Goal: Task Accomplishment & Management: Manage account settings

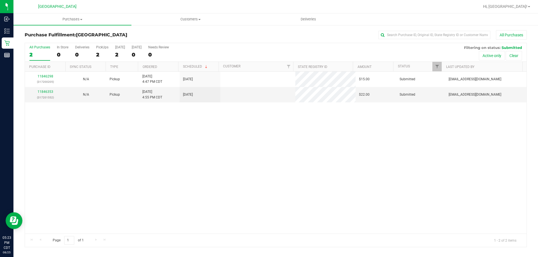
click at [155, 152] on div "11846298 (317200205) N/A Pickup [DATE] 4:47 PM CDT 8/25/2025 $15.00 Submitted […" at bounding box center [275, 153] width 501 height 162
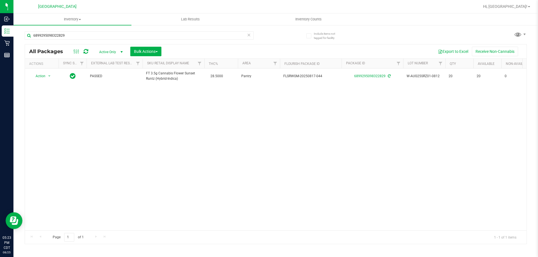
click at [116, 122] on div "Action Action Create package Edit attributes Global inventory Locate package Lo…" at bounding box center [275, 150] width 501 height 162
click at [154, 154] on div "Action Action Create package Edit attributes Global inventory Locate package Lo…" at bounding box center [275, 150] width 501 height 162
click at [509, 9] on span "Hi, [GEOGRAPHIC_DATA]!" at bounding box center [505, 6] width 44 height 4
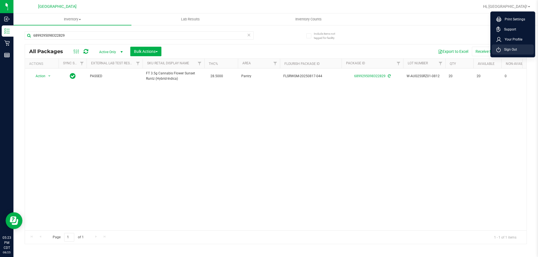
click at [508, 46] on li "Sign Out" at bounding box center [512, 50] width 42 height 10
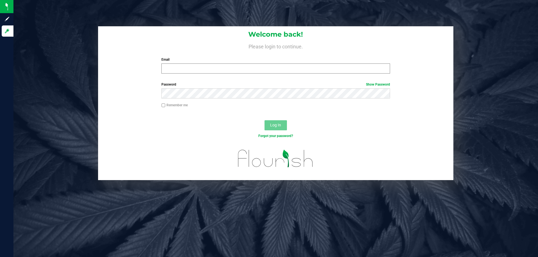
drag, startPoint x: 280, startPoint y: 75, endPoint x: 280, endPoint y: 67, distance: 7.6
click at [280, 72] on div "Welcome back! Please login to continue. Email Required Please format your email…" at bounding box center [275, 52] width 355 height 52
click at [280, 67] on input "Email" at bounding box center [275, 69] width 228 height 10
type input "[EMAIL_ADDRESS][DOMAIN_NAME]"
click at [264, 120] on button "Log In" at bounding box center [275, 125] width 22 height 10
